Goal: Task Accomplishment & Management: Manage account settings

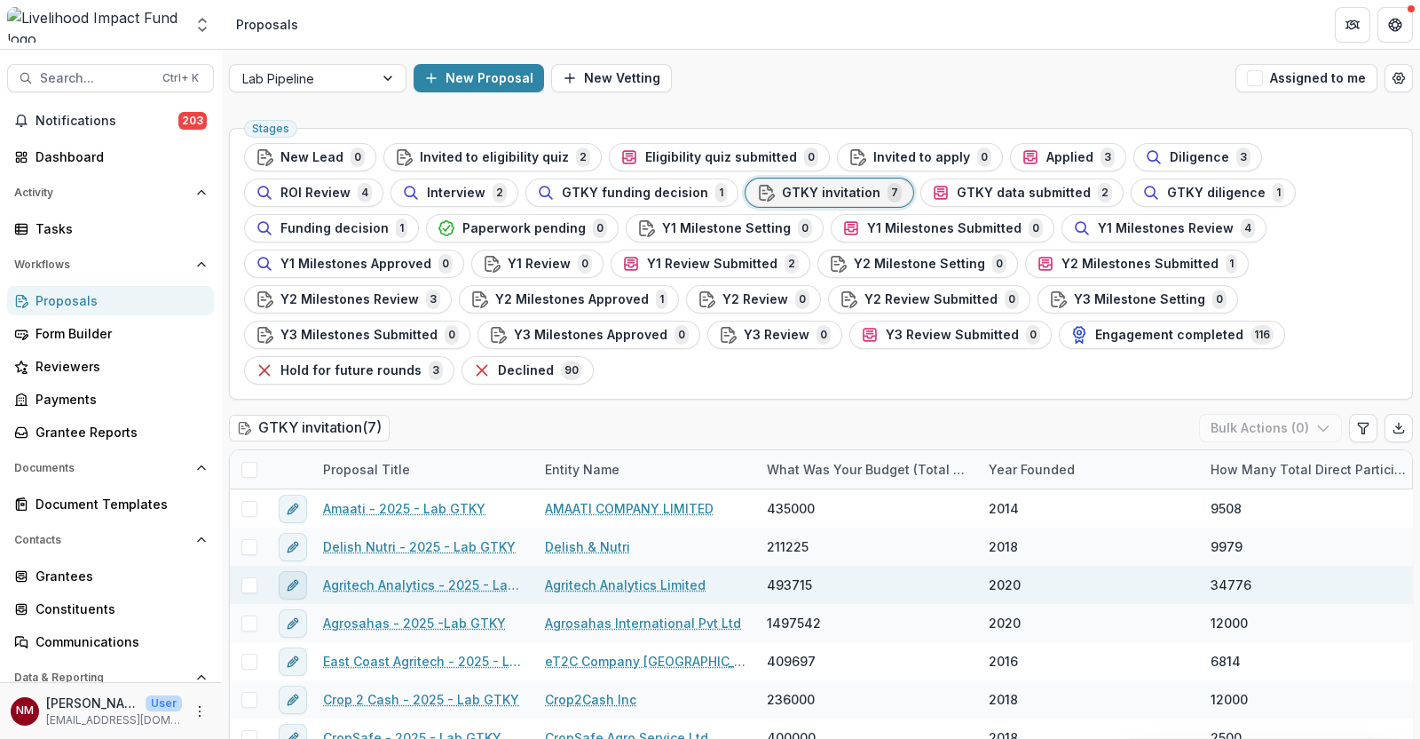
scroll to position [1, 0]
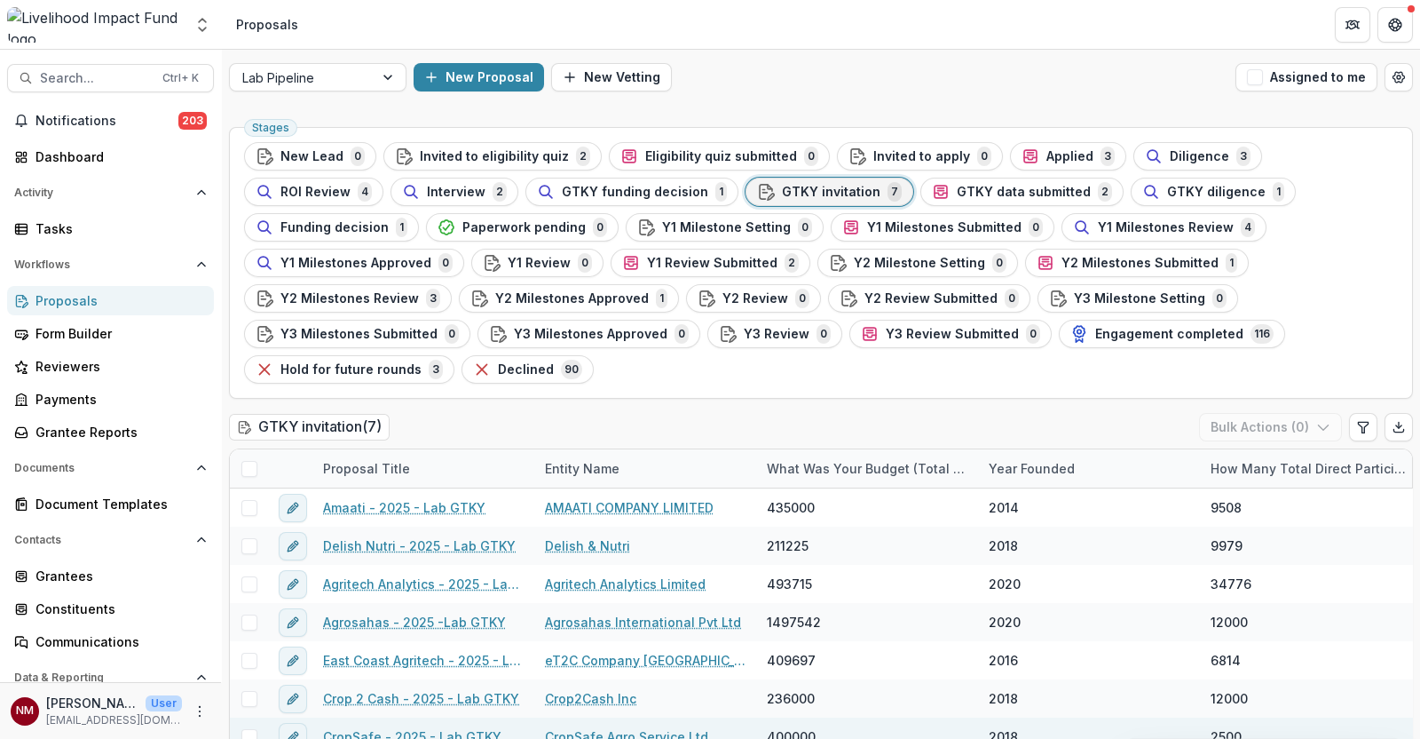
click at [356, 727] on link "CropSafe - 2025 - Lab GTKY" at bounding box center [412, 736] width 178 height 19
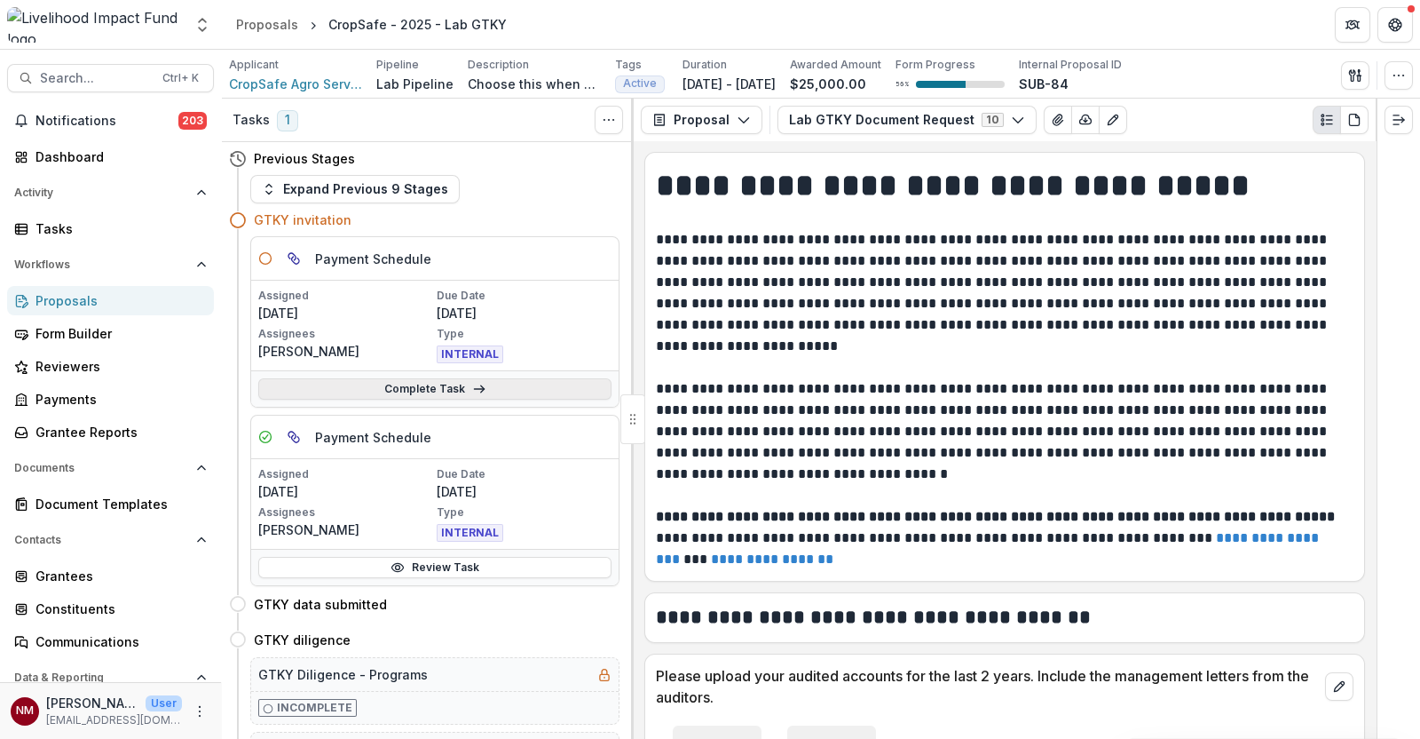
click at [422, 384] on link "Complete Task" at bounding box center [434, 388] width 353 height 21
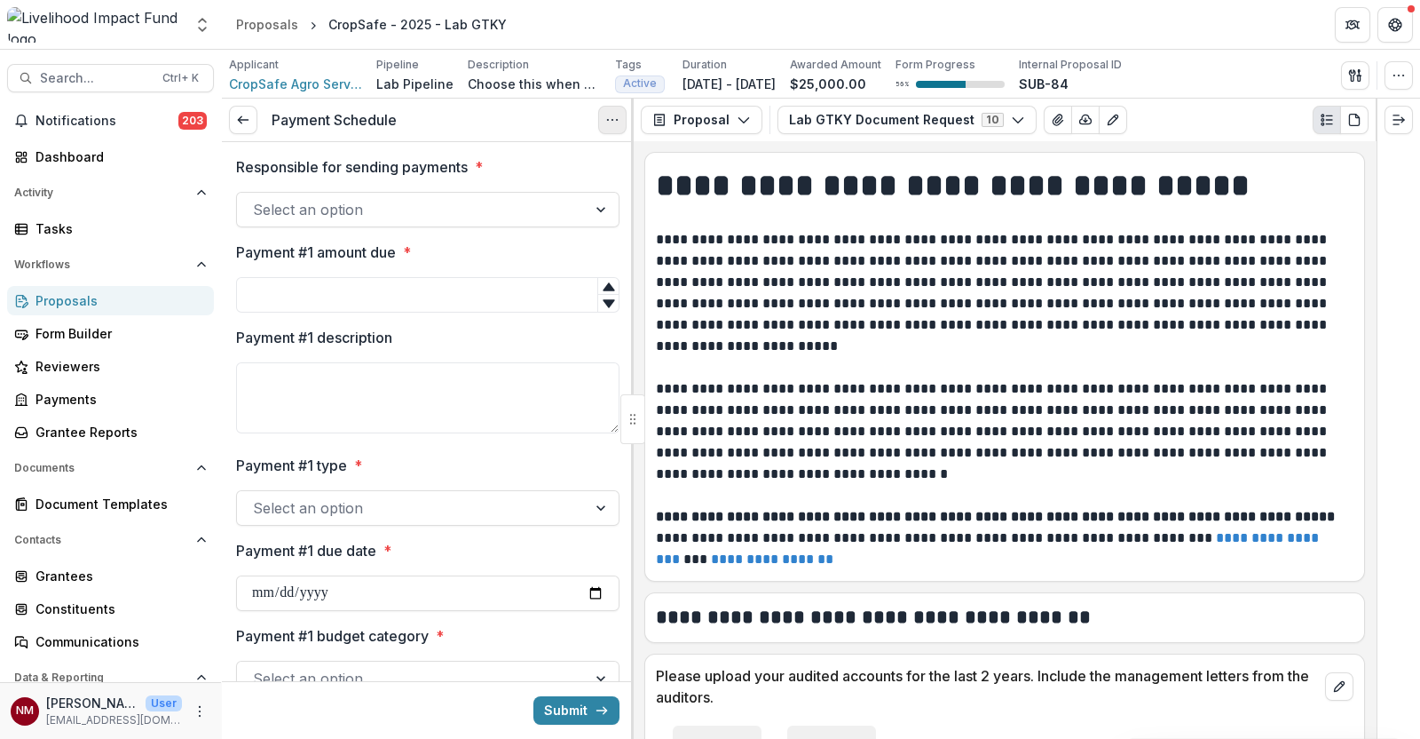
click at [618, 117] on icon "Options" at bounding box center [612, 120] width 14 height 14
click at [534, 202] on button "Cancel Task" at bounding box center [527, 197] width 190 height 29
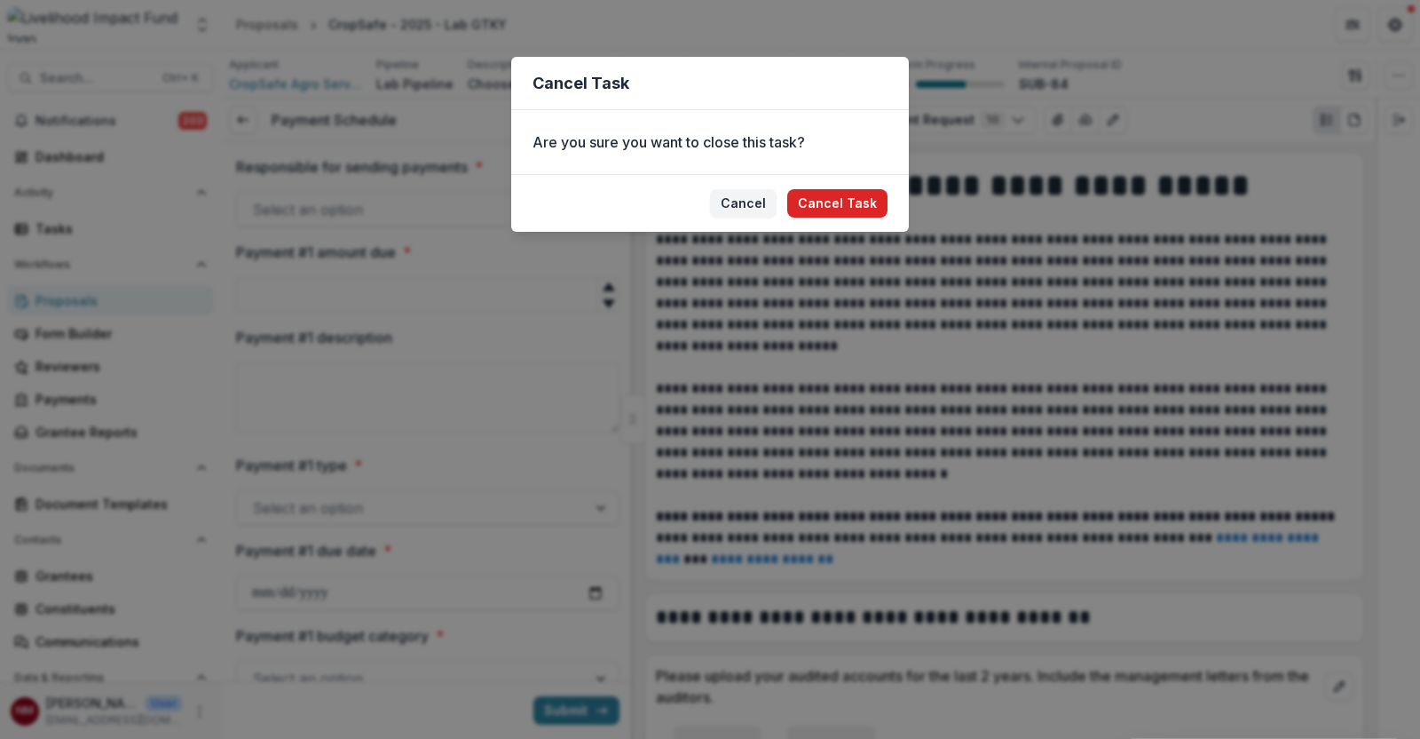
click at [850, 201] on button "Cancel Task" at bounding box center [837, 203] width 100 height 28
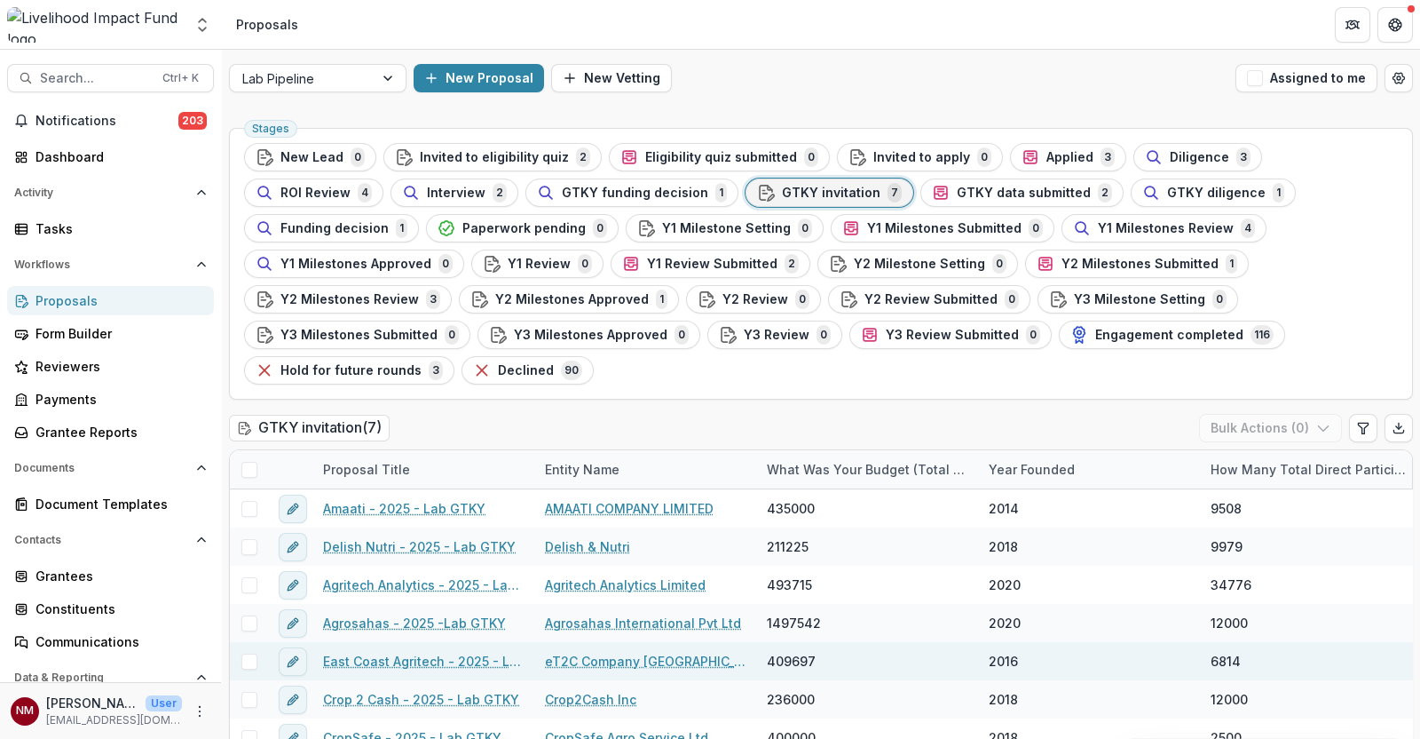
scroll to position [1, 0]
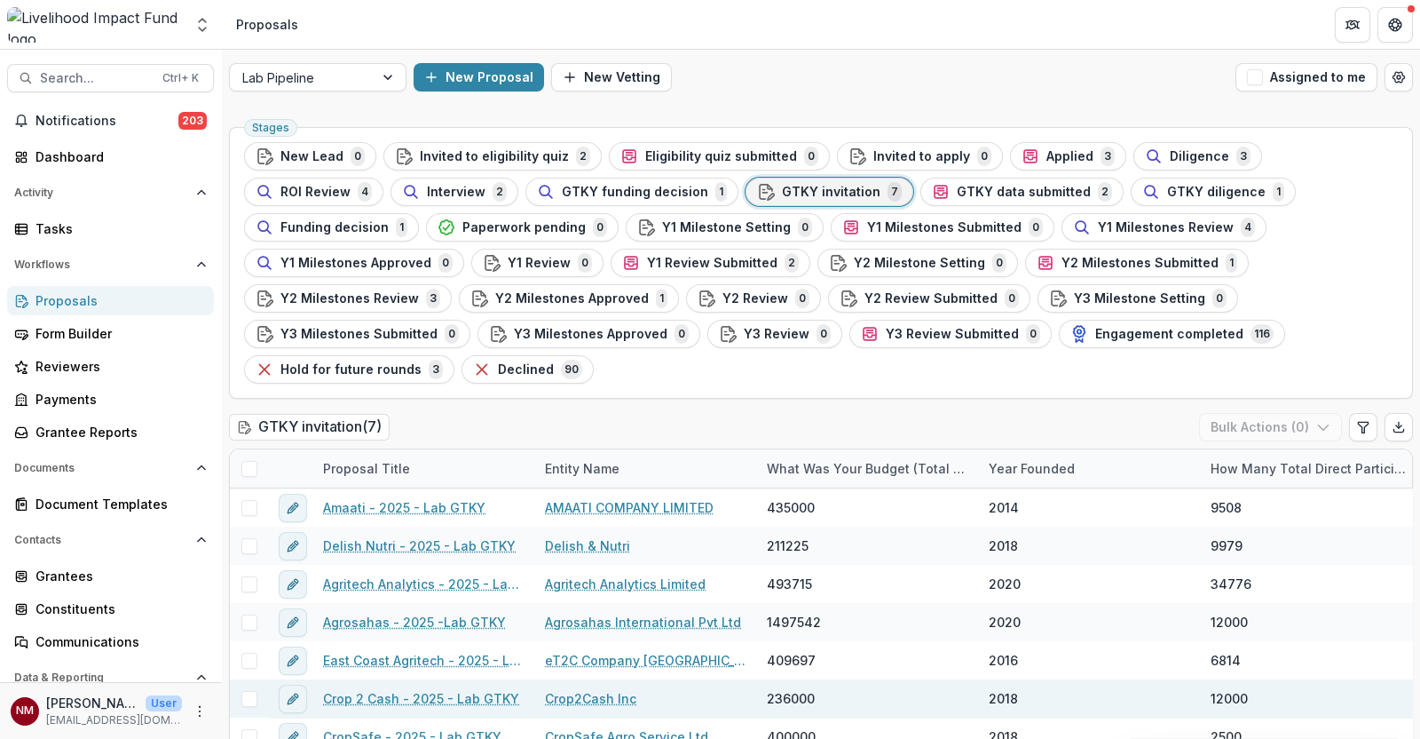
click at [355, 689] on link "Crop 2 Cash - 2025 - Lab GTKY" at bounding box center [421, 698] width 196 height 19
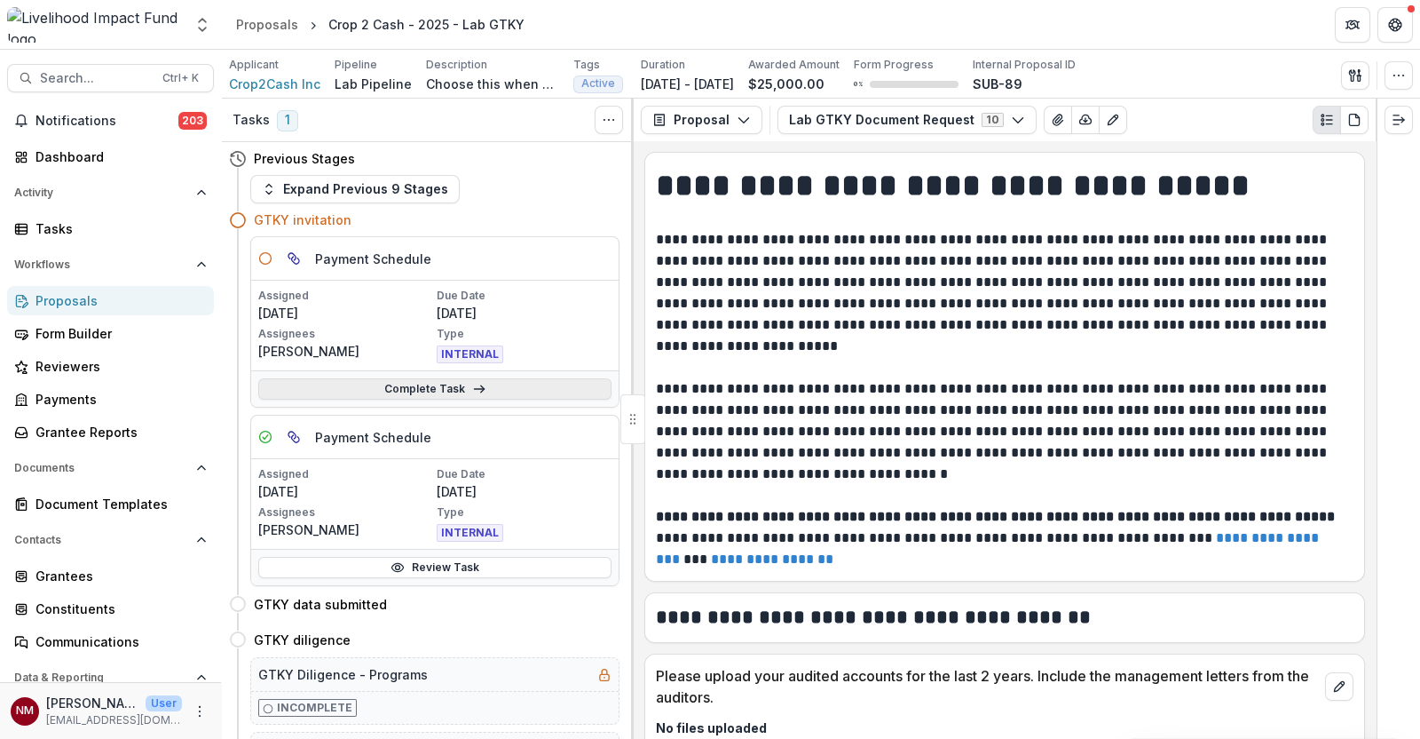
click at [472, 385] on icon at bounding box center [479, 389] width 14 height 14
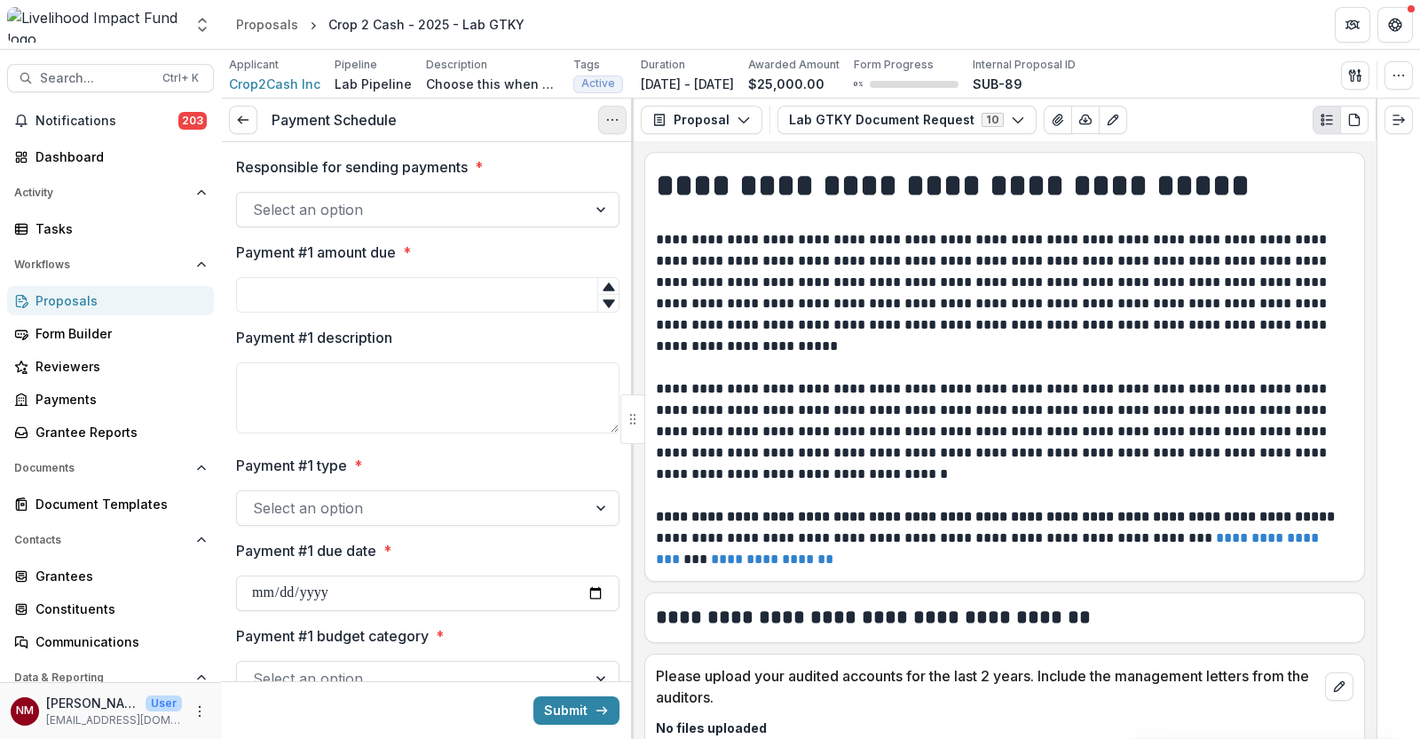
click at [608, 113] on icon "Options" at bounding box center [612, 120] width 14 height 14
click at [526, 197] on button "Cancel Task" at bounding box center [527, 197] width 190 height 29
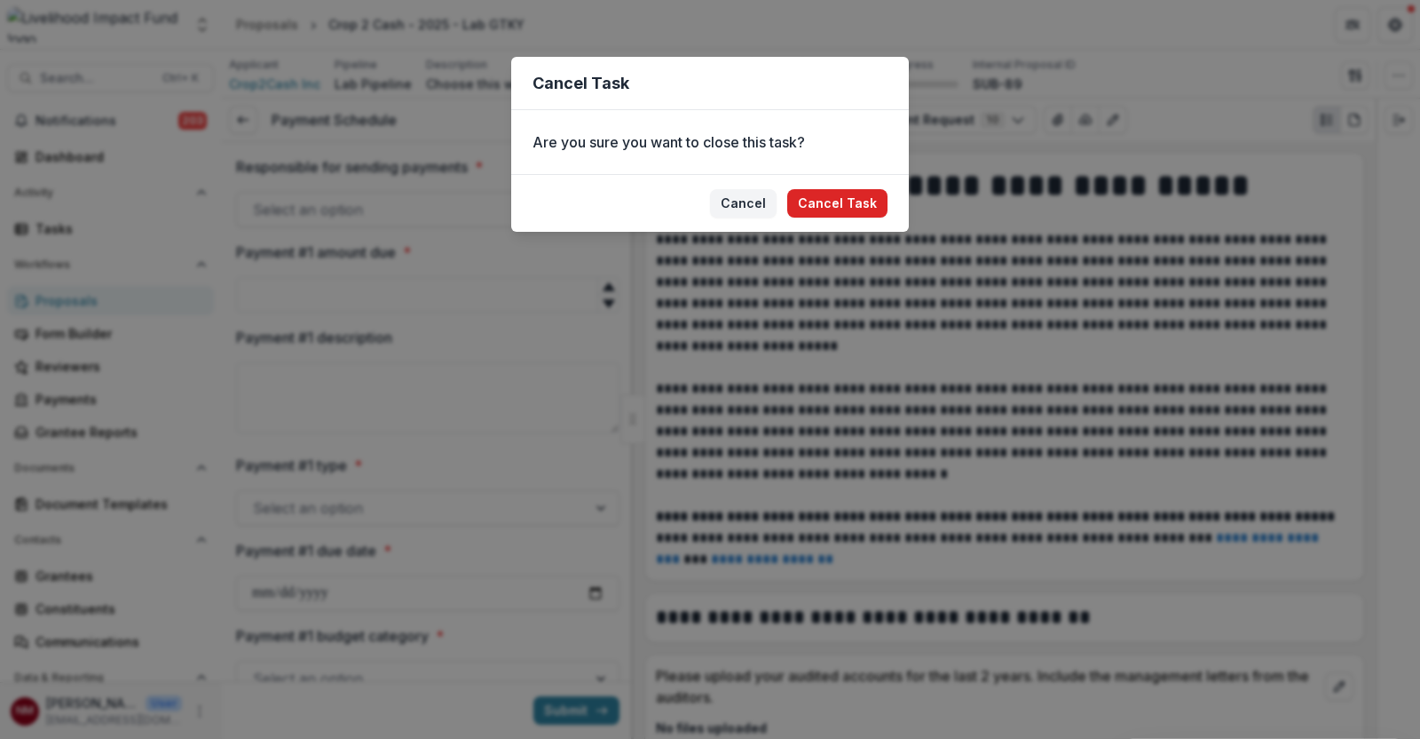
click at [821, 193] on button "Cancel Task" at bounding box center [837, 203] width 100 height 28
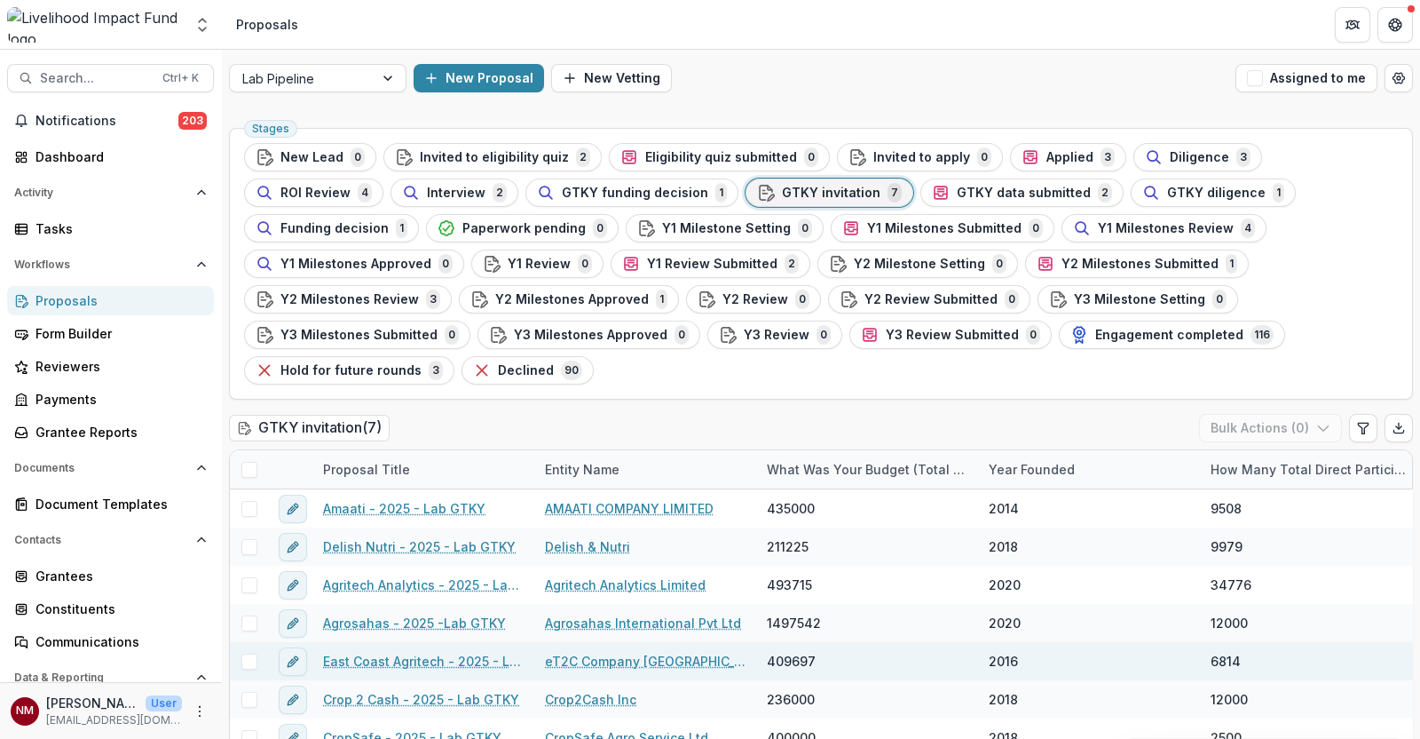
scroll to position [1, 0]
click at [352, 651] on link "East Coast Agritech - 2025 - Lab GTKY" at bounding box center [423, 660] width 201 height 19
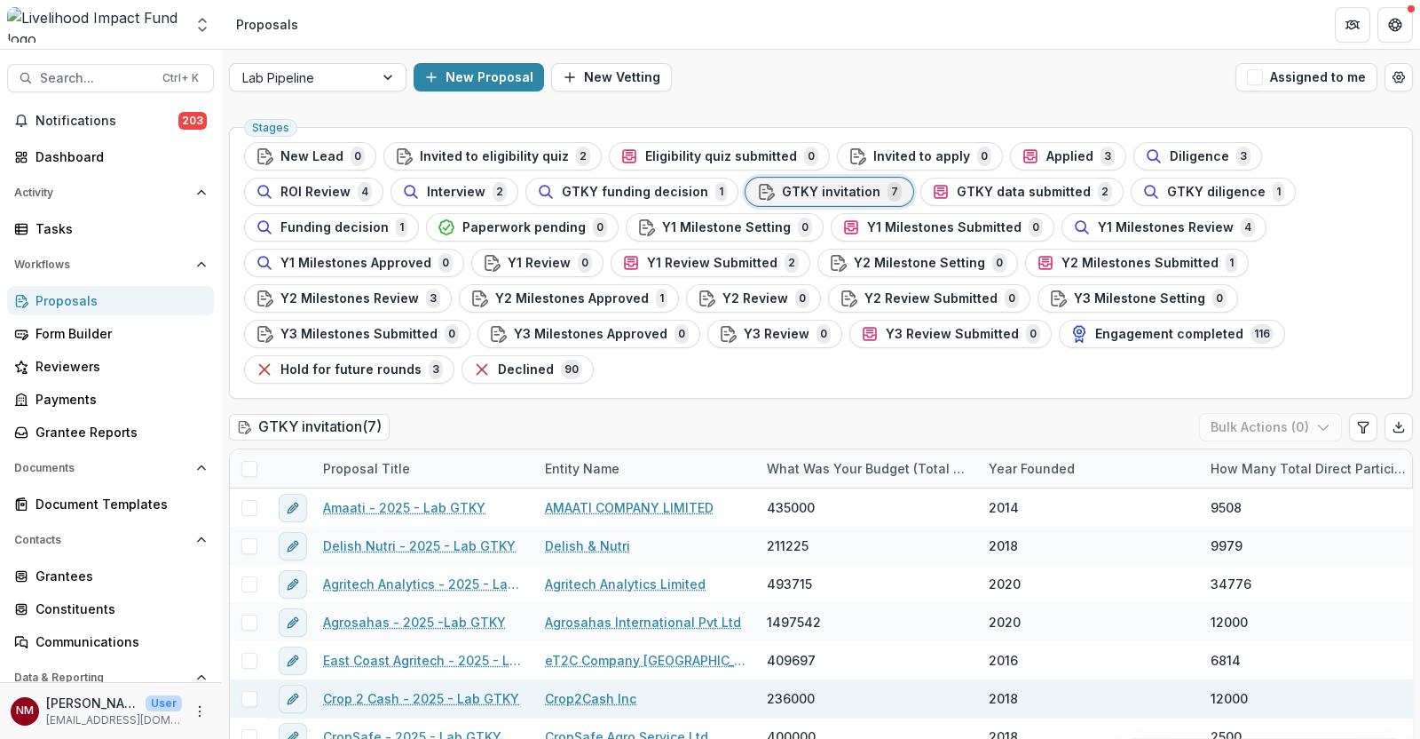
click at [344, 689] on link "Crop 2 Cash - 2025 - Lab GTKY" at bounding box center [421, 698] width 196 height 19
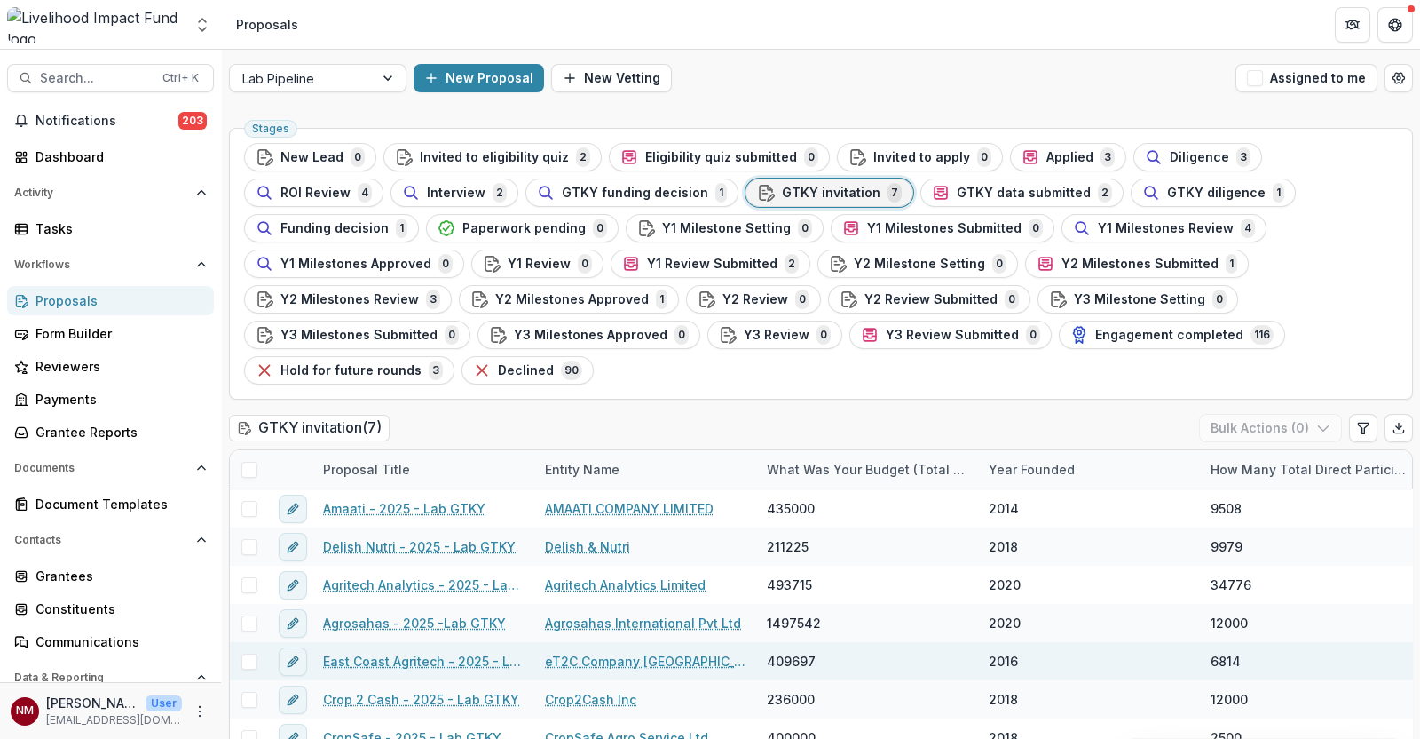
scroll to position [1, 0]
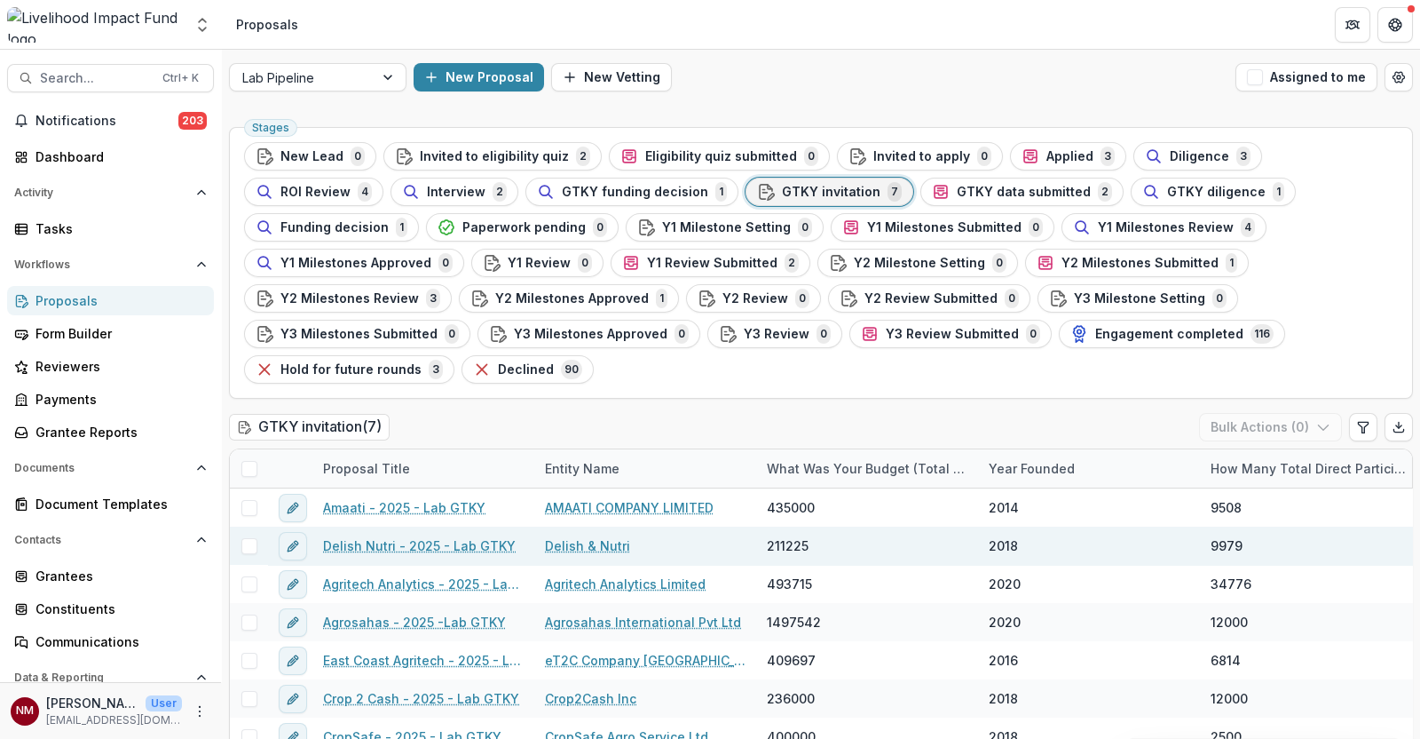
click at [373, 536] on link "Delish Nutri - 2025 - Lab GTKY" at bounding box center [419, 545] width 193 height 19
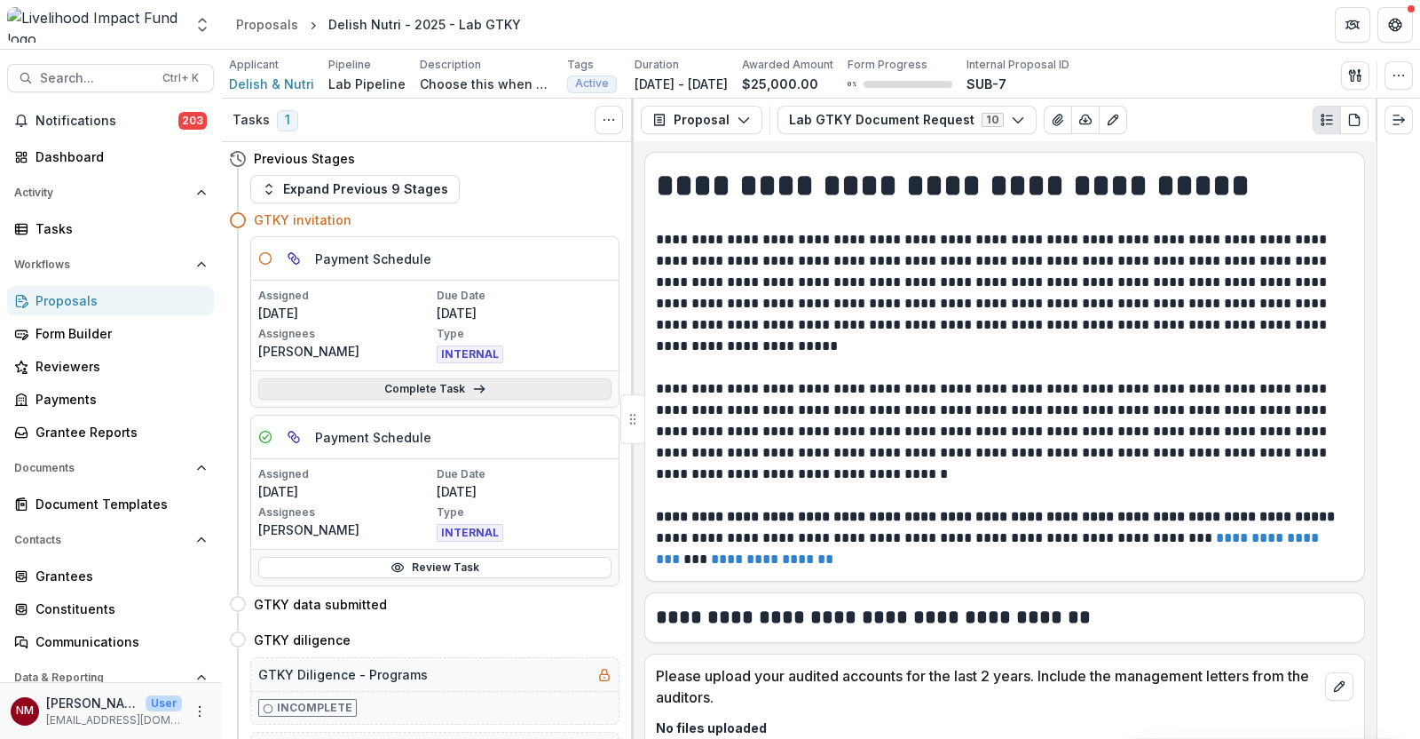
click at [466, 389] on link "Complete Task" at bounding box center [434, 388] width 353 height 21
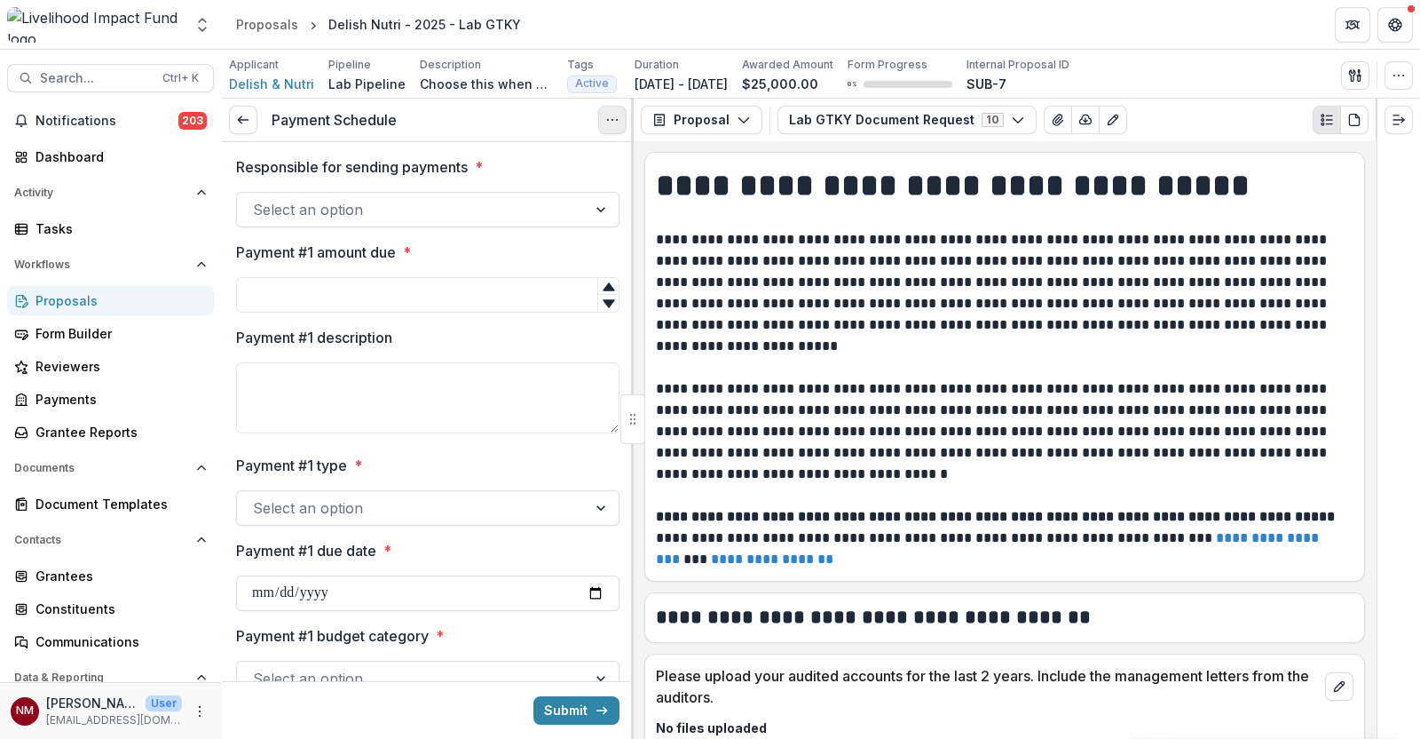
click at [614, 123] on icon "Options" at bounding box center [612, 120] width 14 height 14
click at [519, 197] on button "Cancel Task" at bounding box center [527, 197] width 190 height 29
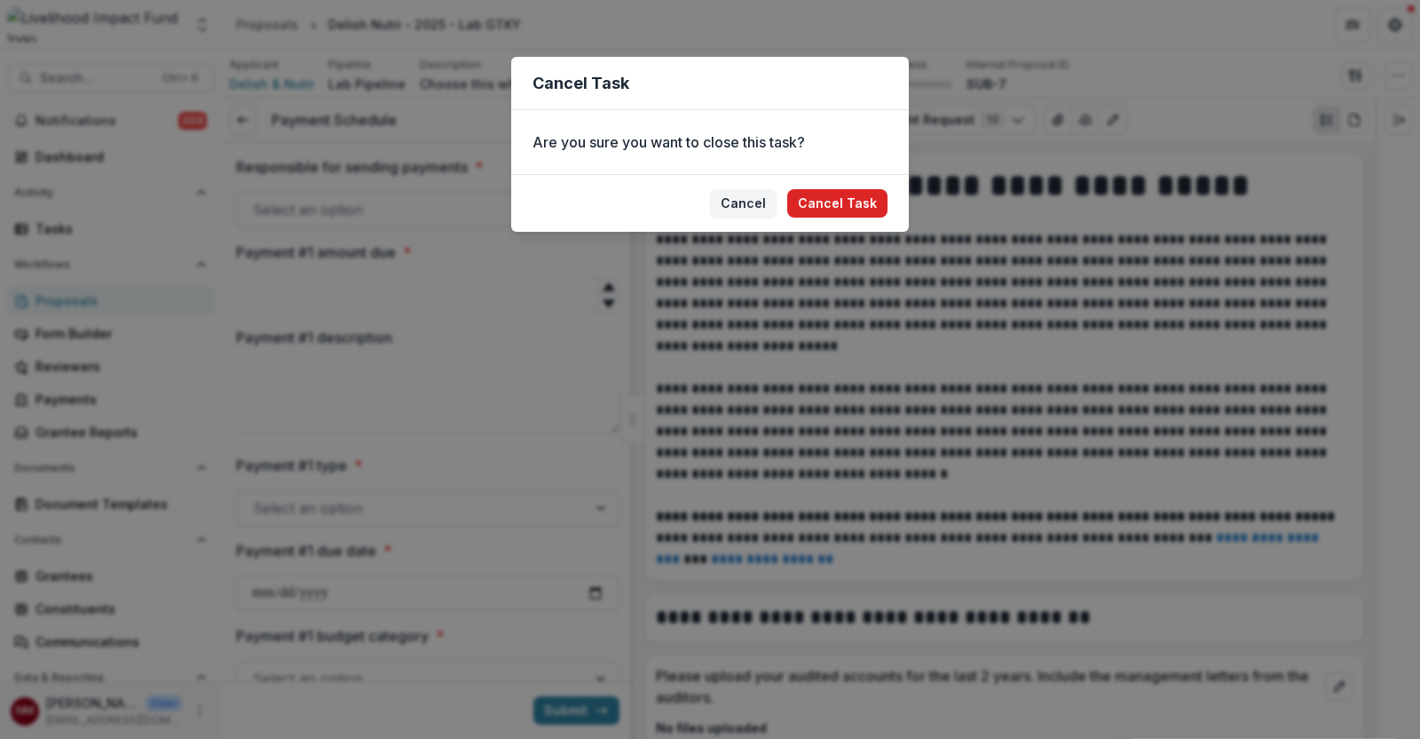
click at [829, 205] on button "Cancel Task" at bounding box center [837, 203] width 100 height 28
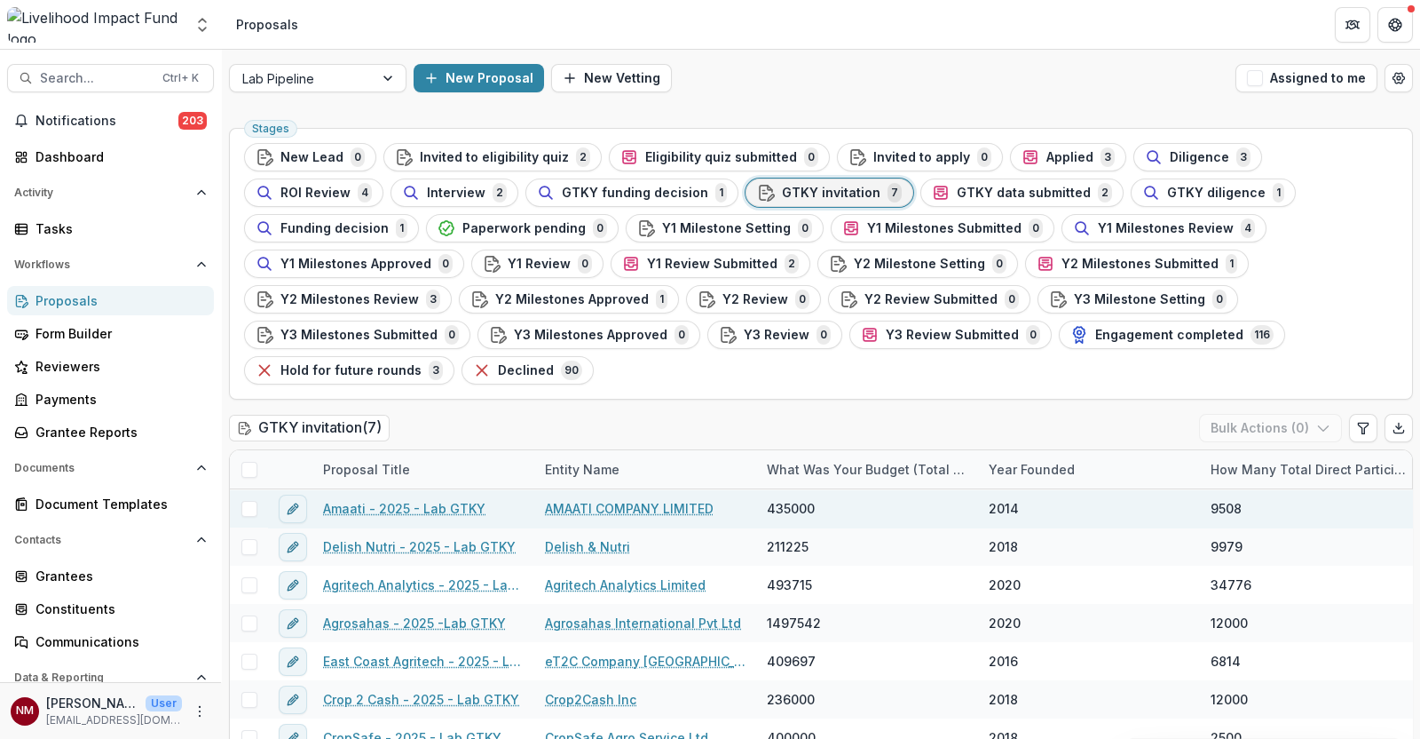
click at [351, 499] on link "Amaati - 2025 - Lab GTKY" at bounding box center [404, 508] width 162 height 19
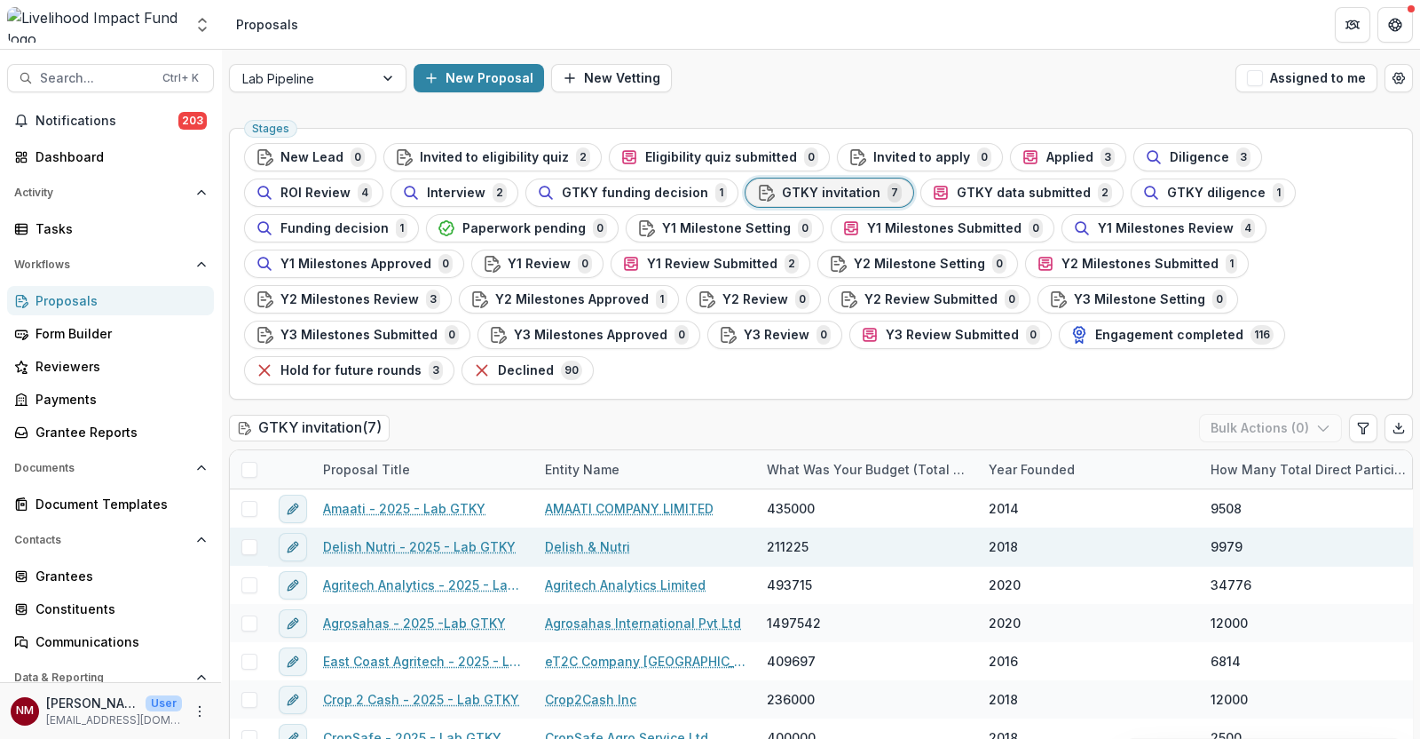
click at [368, 537] on link "Delish Nutri - 2025 - Lab GTKY" at bounding box center [419, 546] width 193 height 19
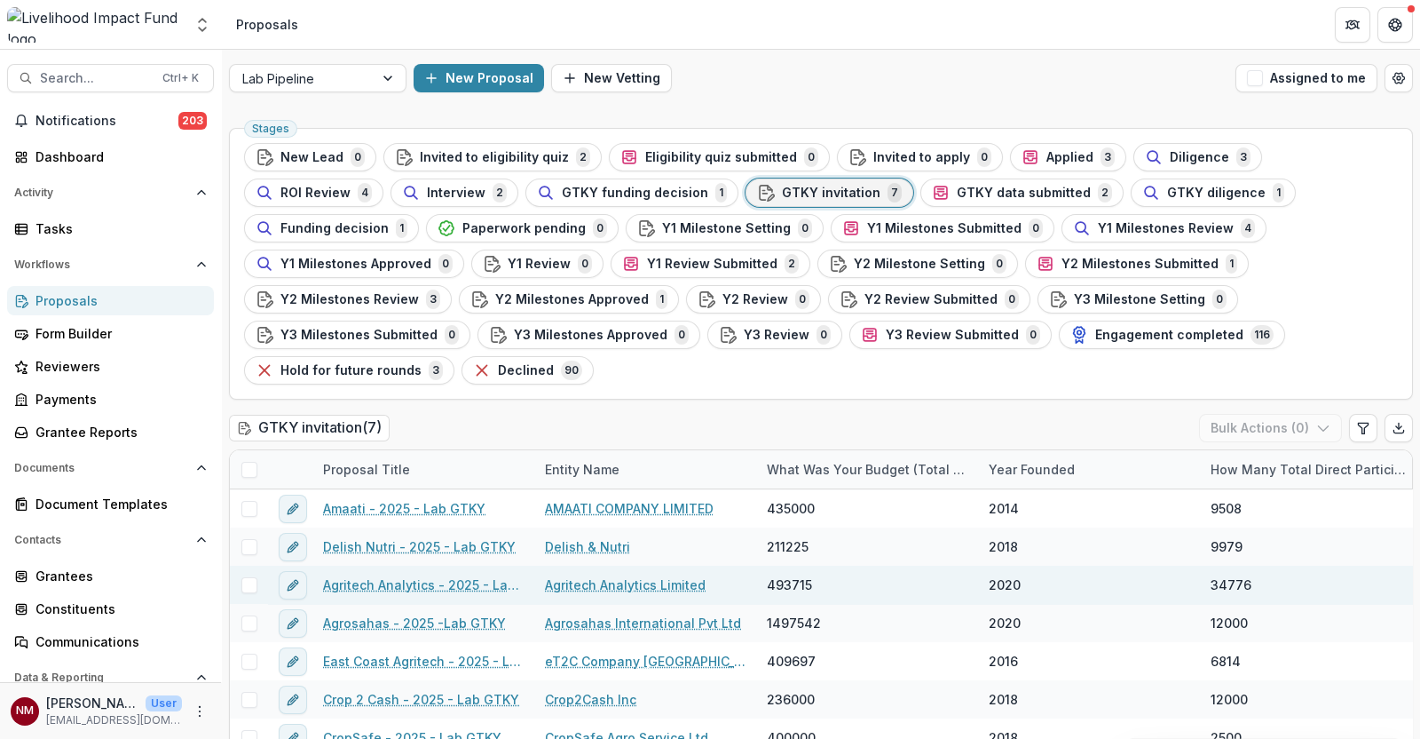
click at [355, 575] on link "Agritech Analytics - 2025 - Lab GTKY" at bounding box center [423, 584] width 201 height 19
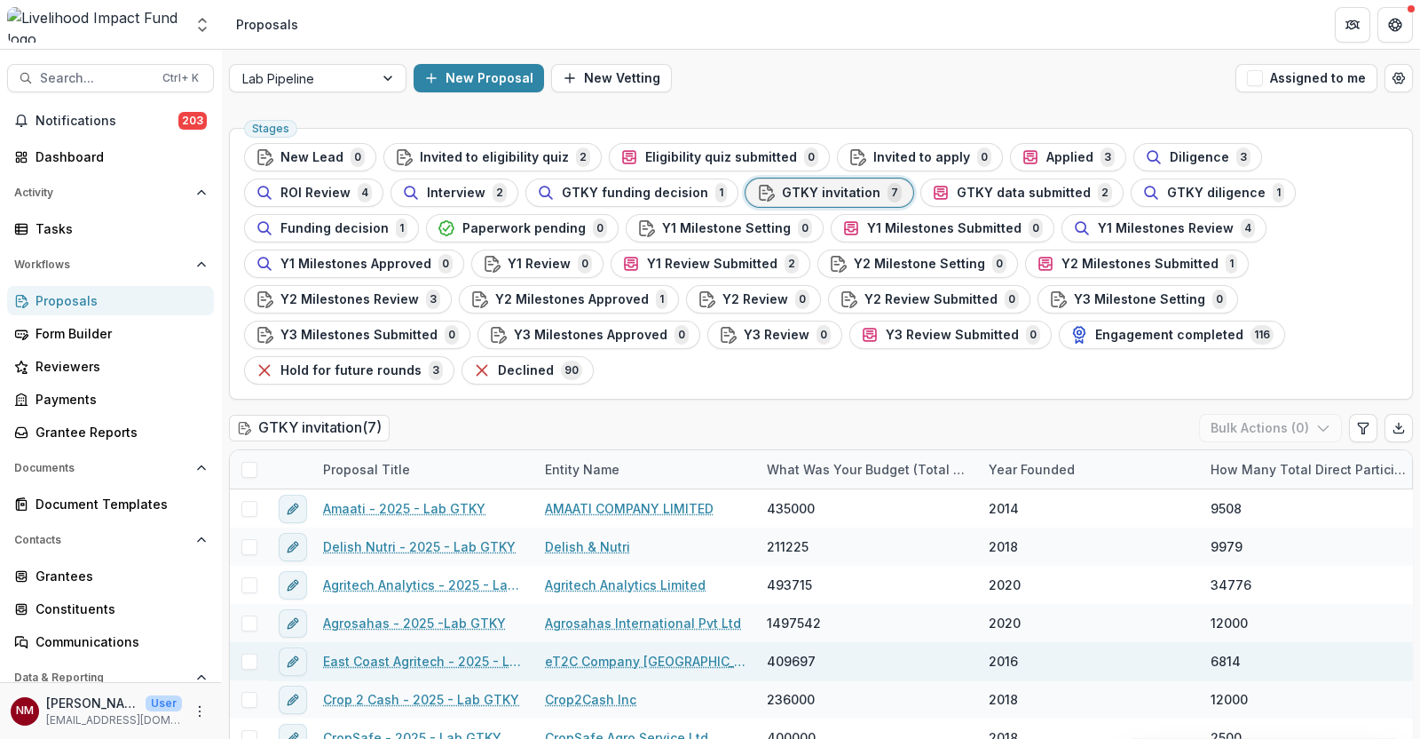
click at [342, 652] on link "East Coast Agritech - 2025 - Lab GTKY" at bounding box center [423, 661] width 201 height 19
click at [404, 652] on link "East Coast Agritech - 2025 - Lab GTKY" at bounding box center [423, 661] width 201 height 19
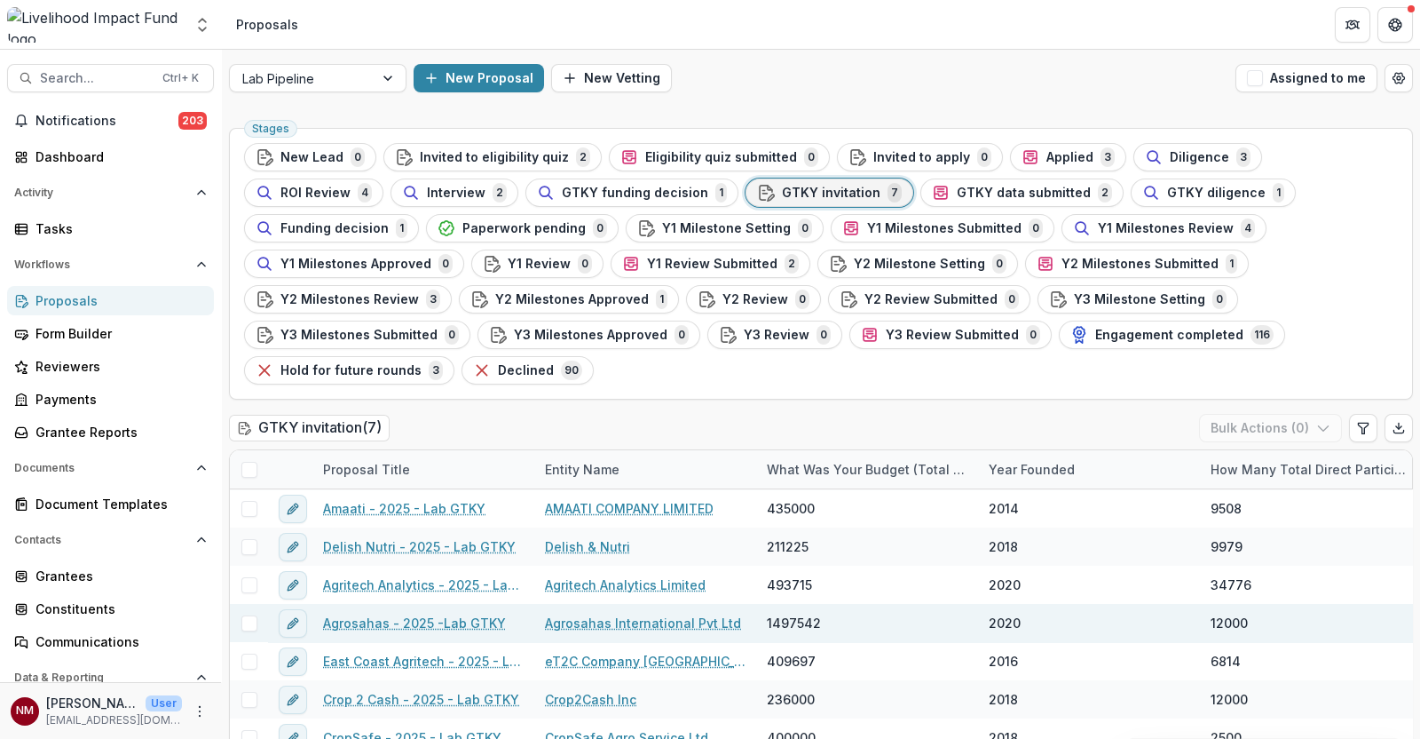
click at [386, 613] on link "Agrosahas - 2025 -Lab GTKY" at bounding box center [414, 622] width 183 height 19
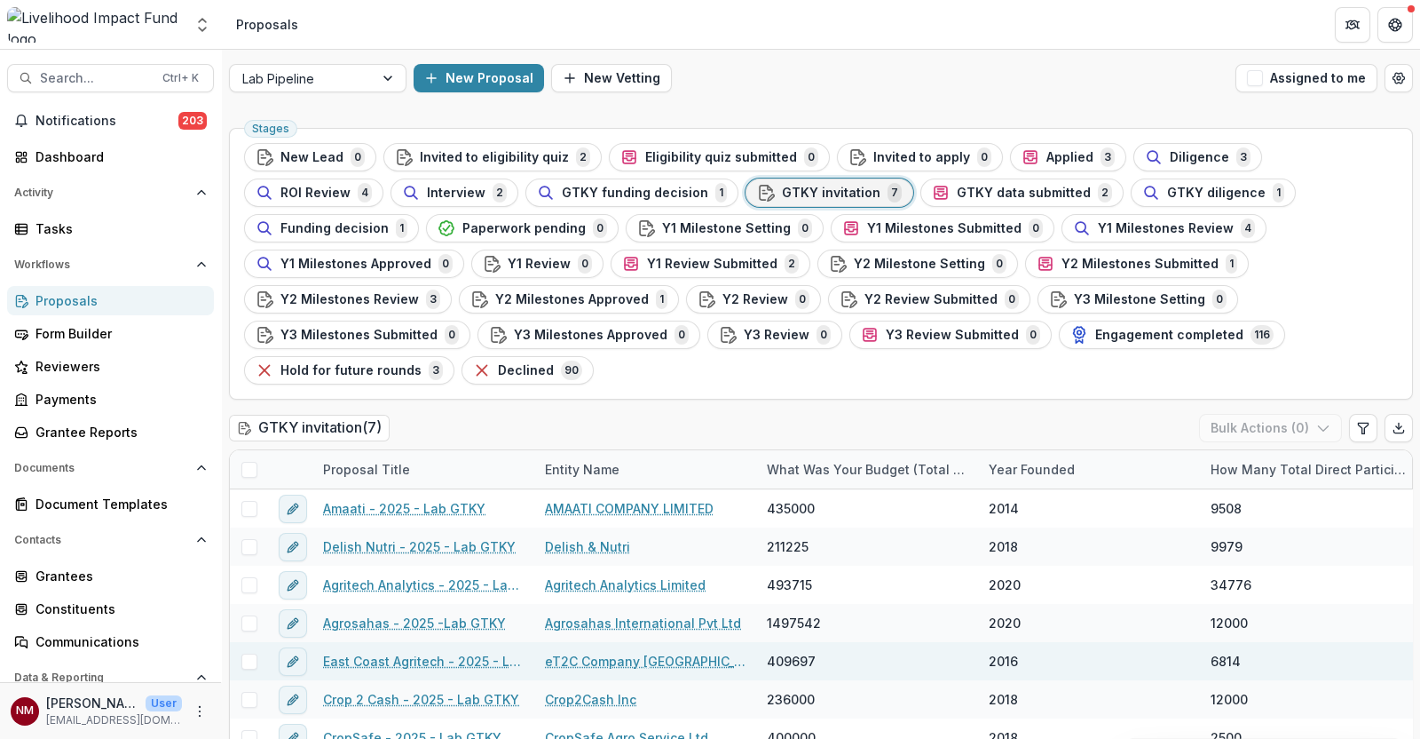
scroll to position [1, 0]
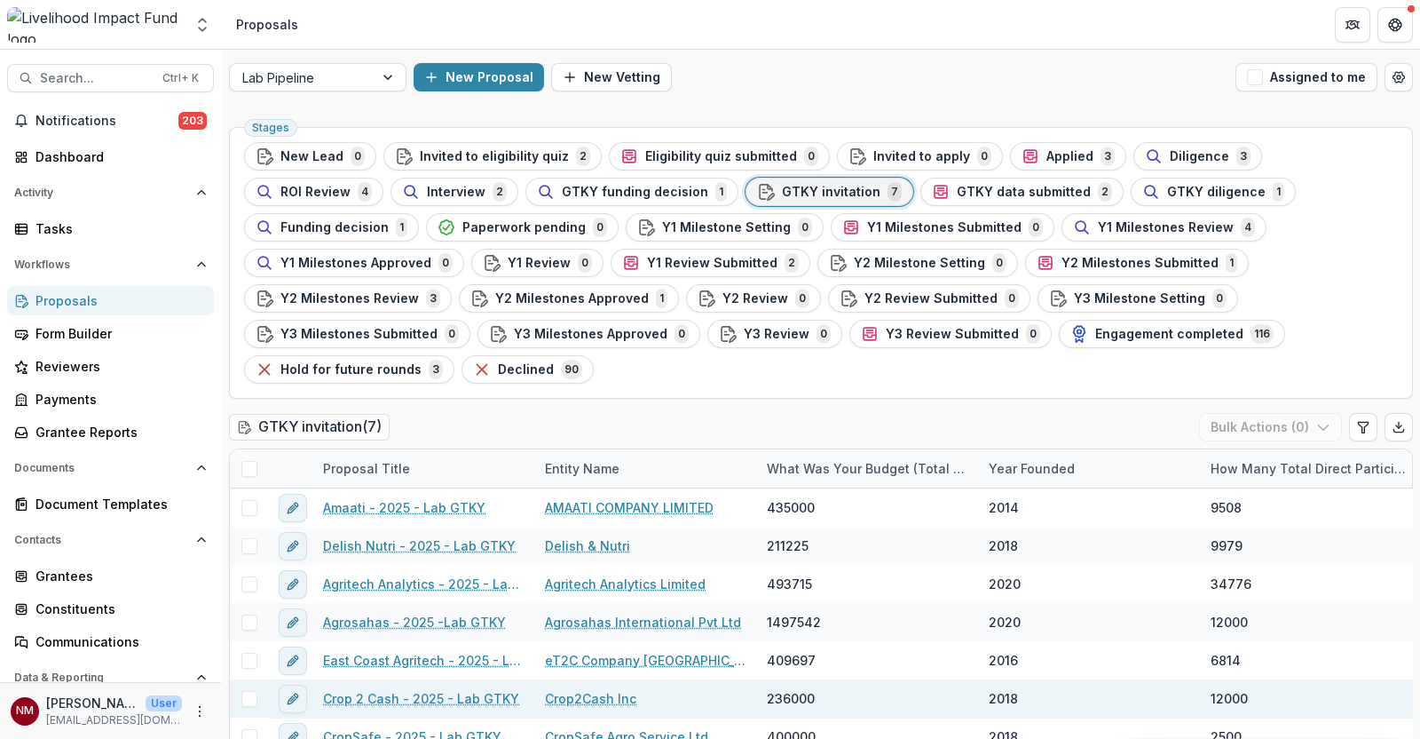
click at [405, 689] on link "Crop 2 Cash - 2025 - Lab GTKY" at bounding box center [421, 698] width 196 height 19
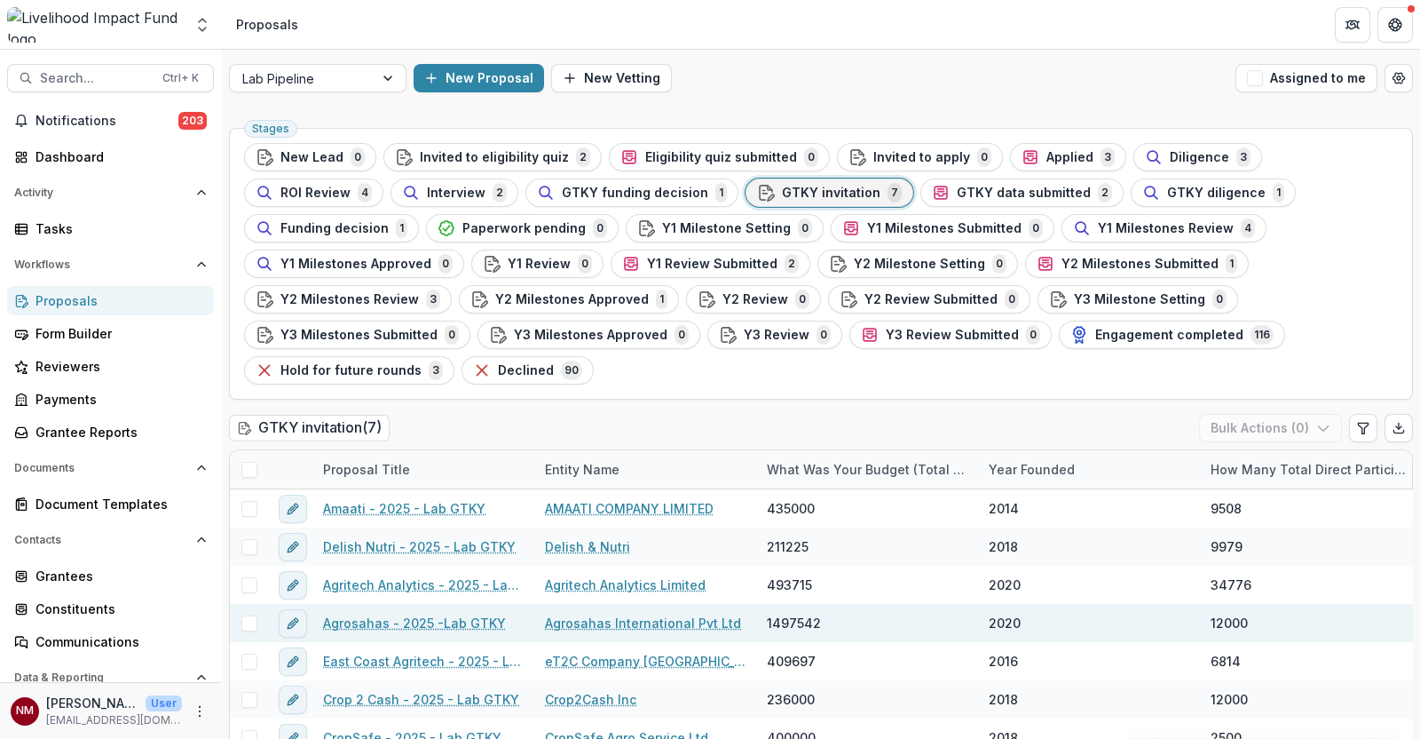
scroll to position [1, 0]
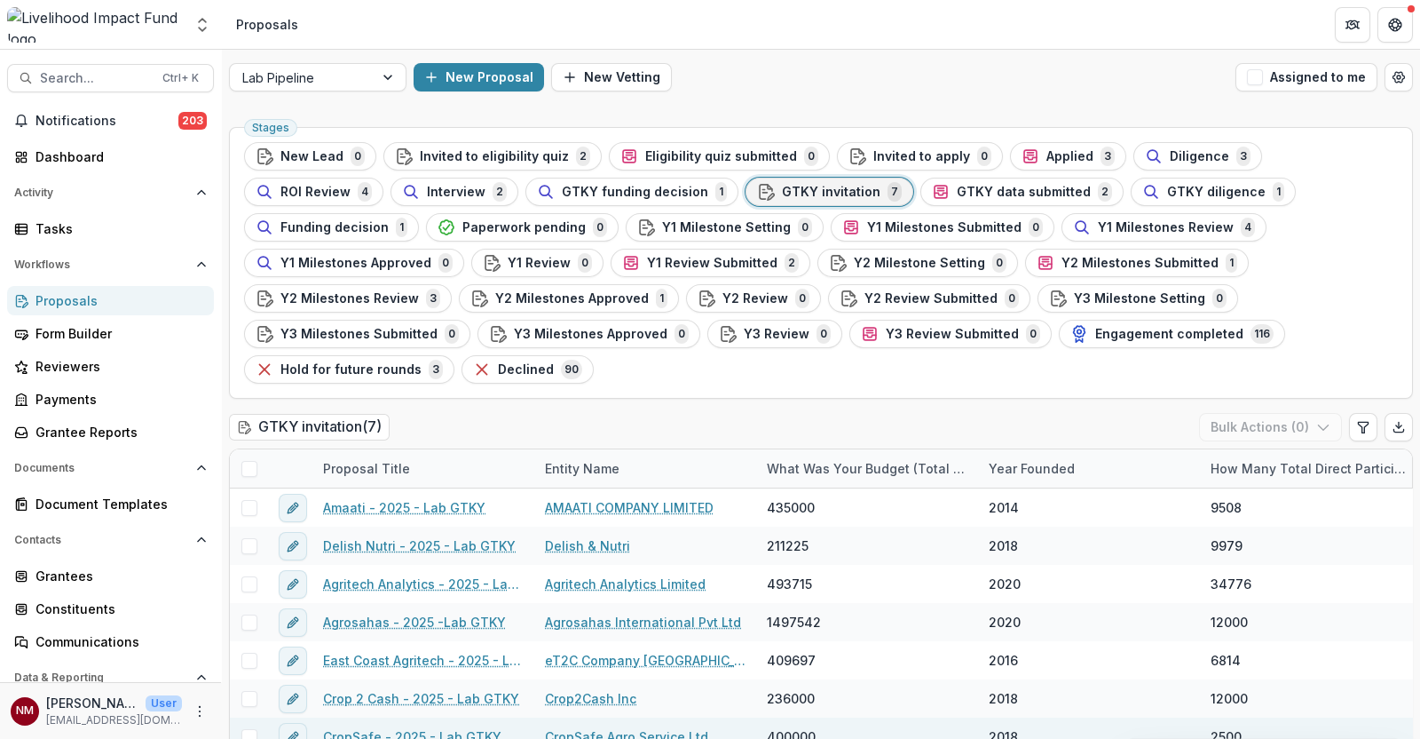
click at [408, 727] on link "CropSafe - 2025 - Lab GTKY" at bounding box center [412, 736] width 178 height 19
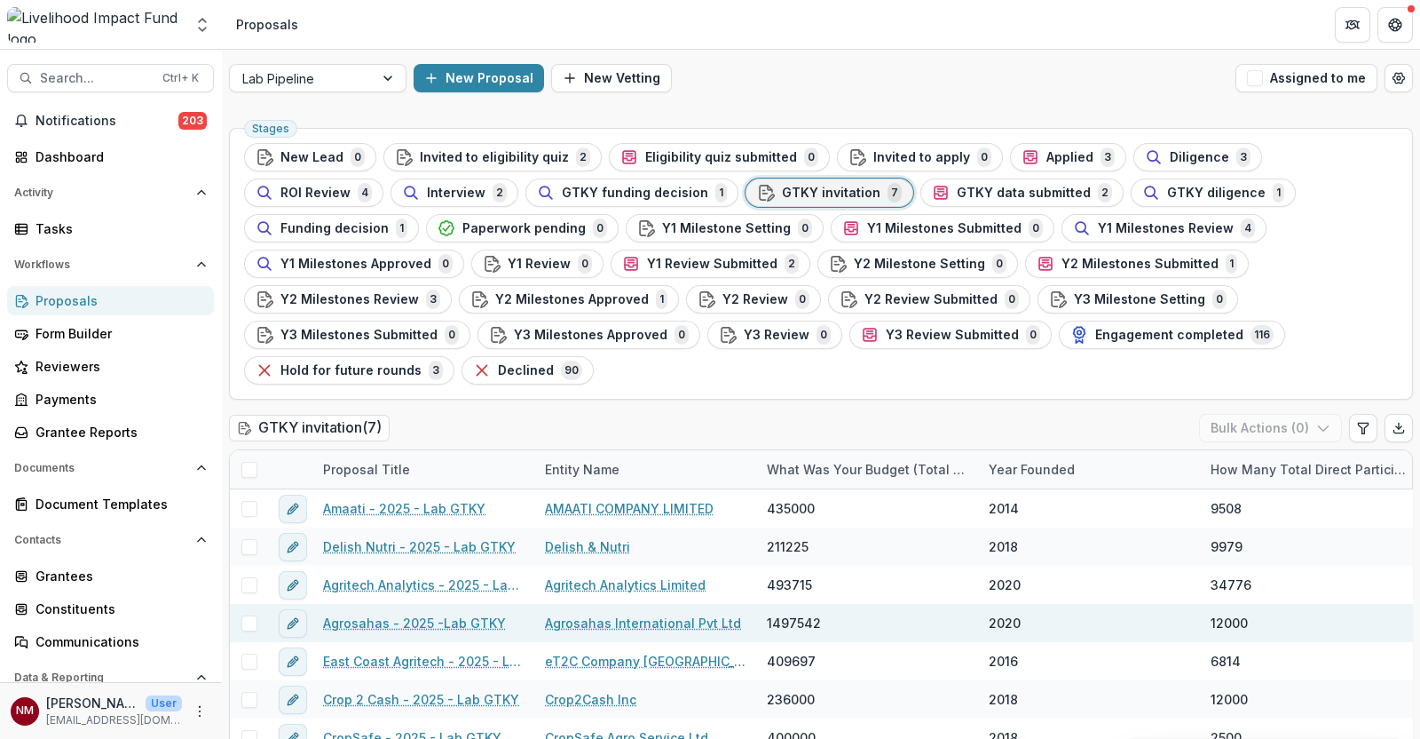
scroll to position [1, 0]
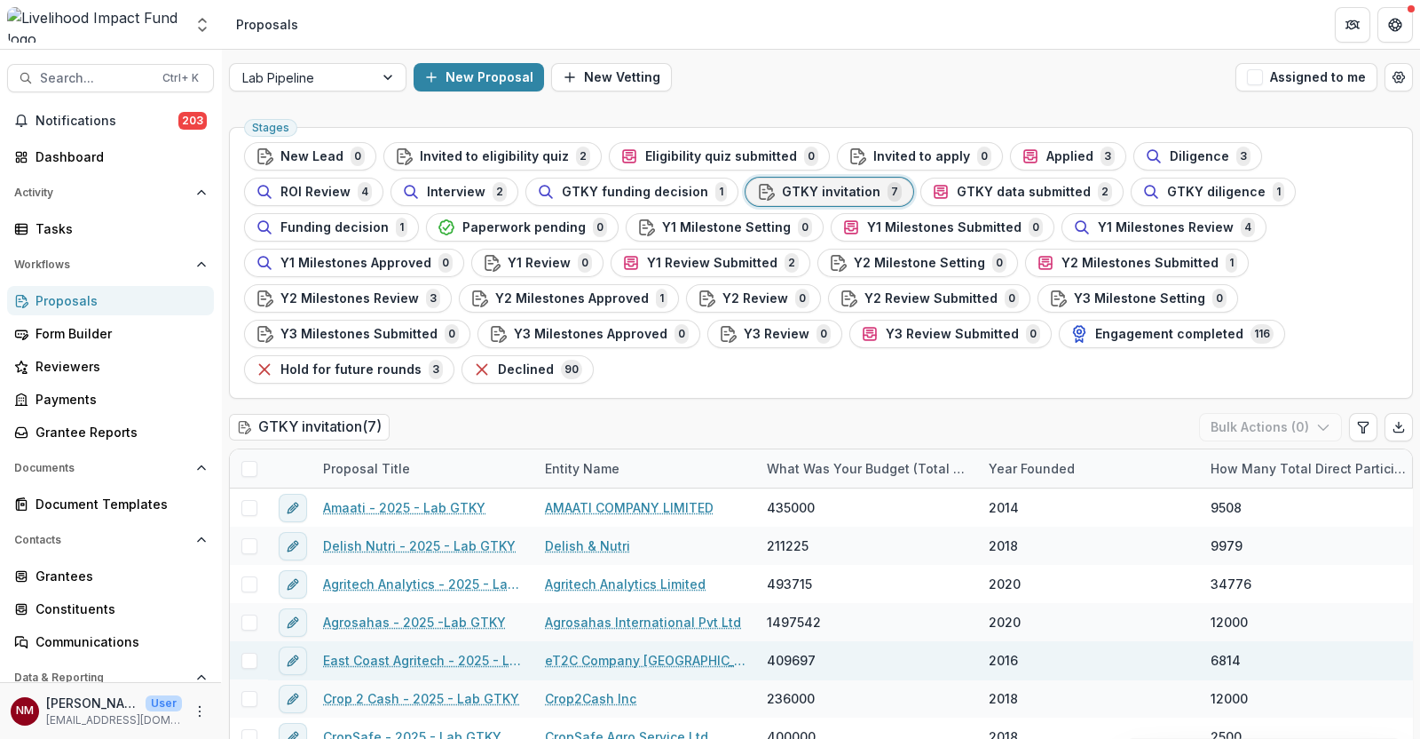
click at [362, 651] on link "East Coast Agritech - 2025 - Lab GTKY" at bounding box center [423, 660] width 201 height 19
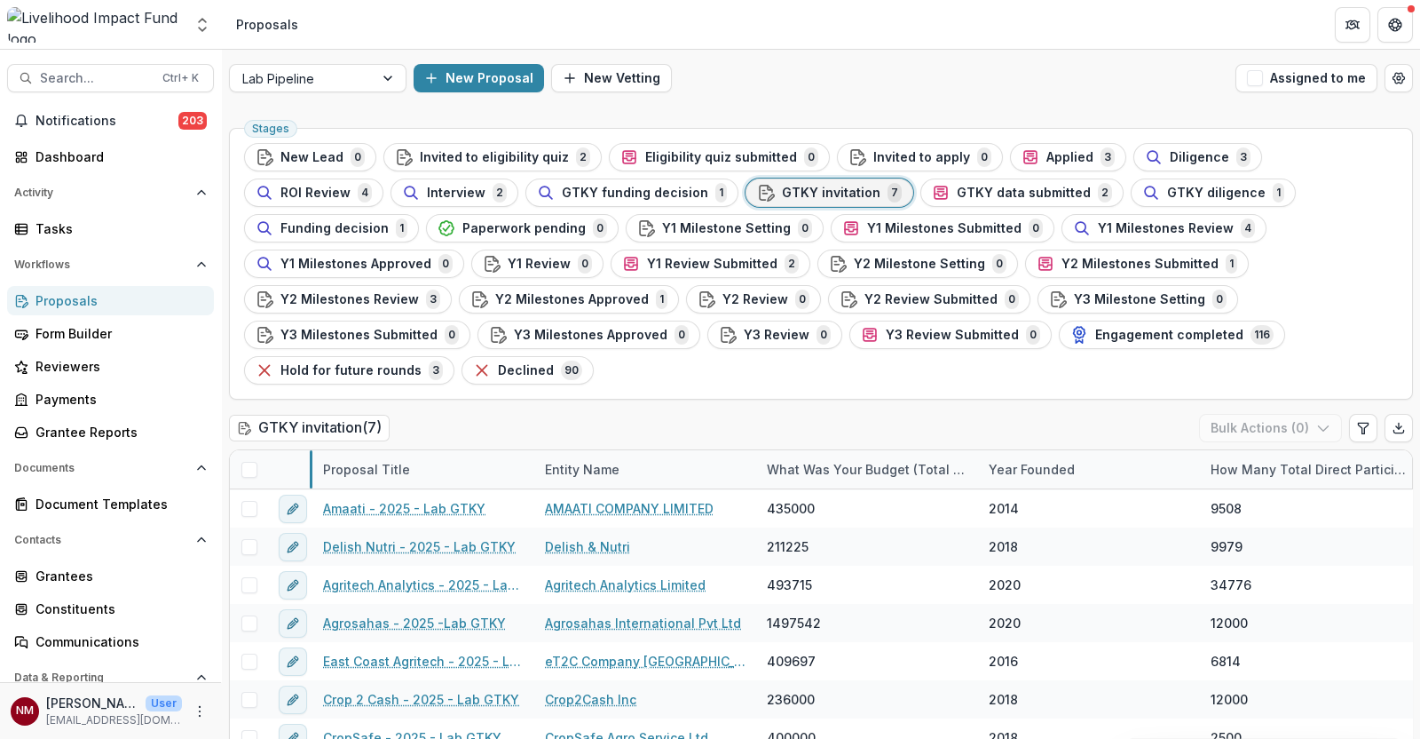
scroll to position [1, 0]
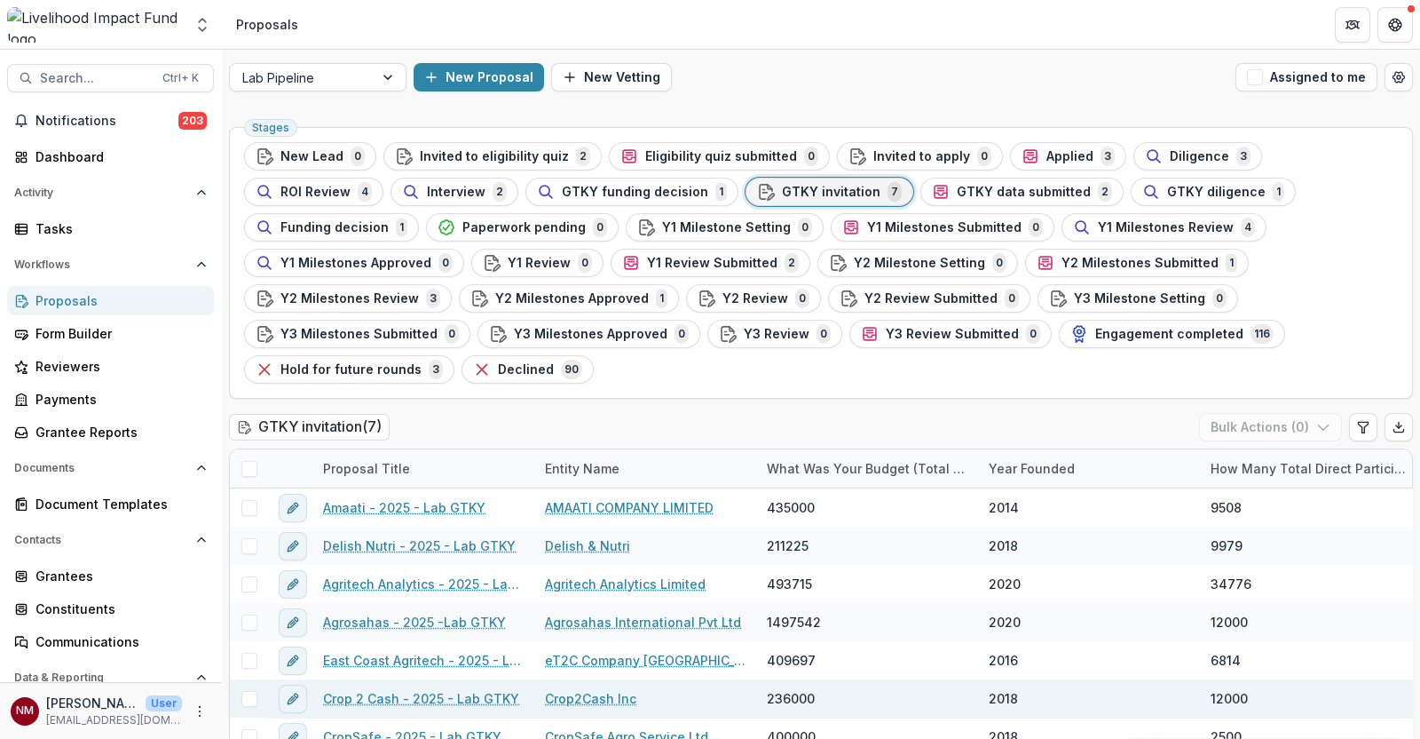
click at [368, 689] on link "Crop 2 Cash - 2025 - Lab GTKY" at bounding box center [421, 698] width 196 height 19
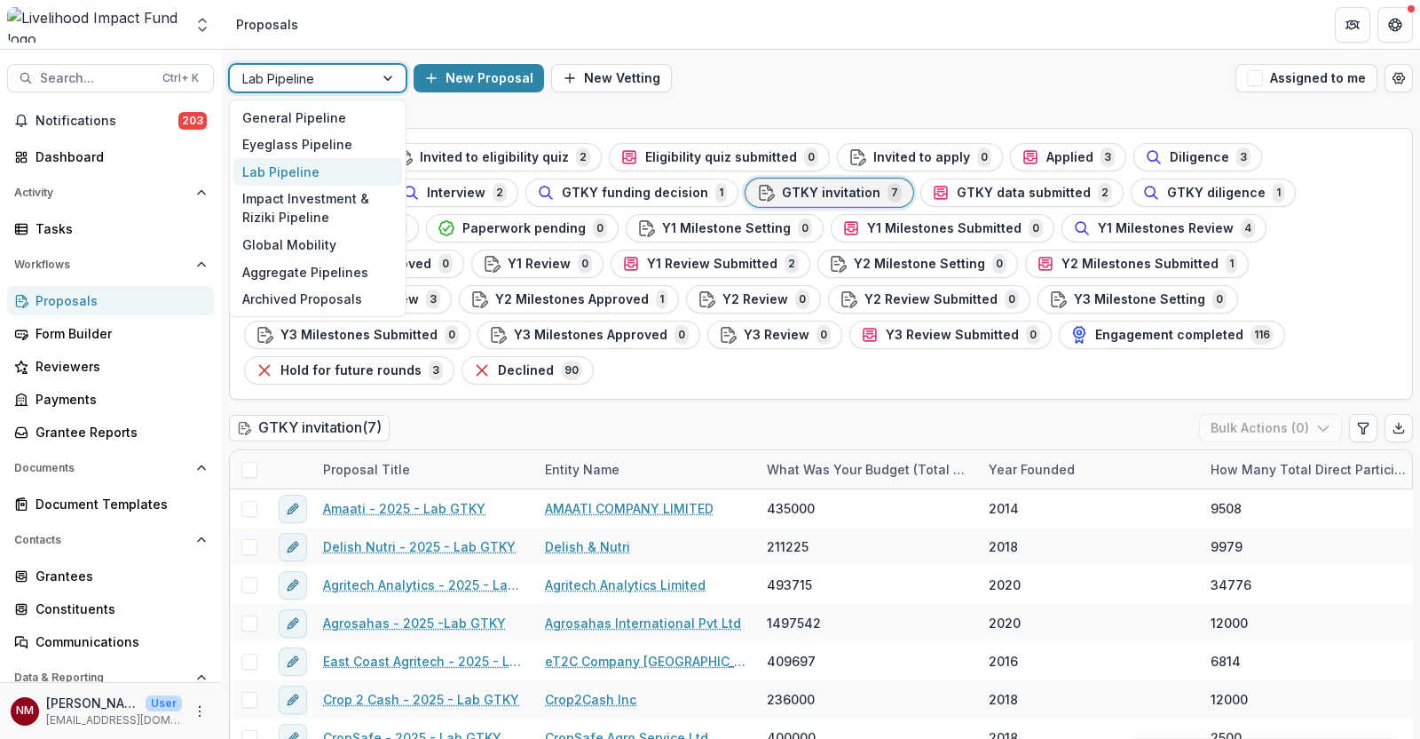
click at [388, 77] on div at bounding box center [390, 78] width 32 height 27
click at [279, 115] on div "General Pipeline" at bounding box center [317, 118] width 169 height 28
